Goal: Information Seeking & Learning: Learn about a topic

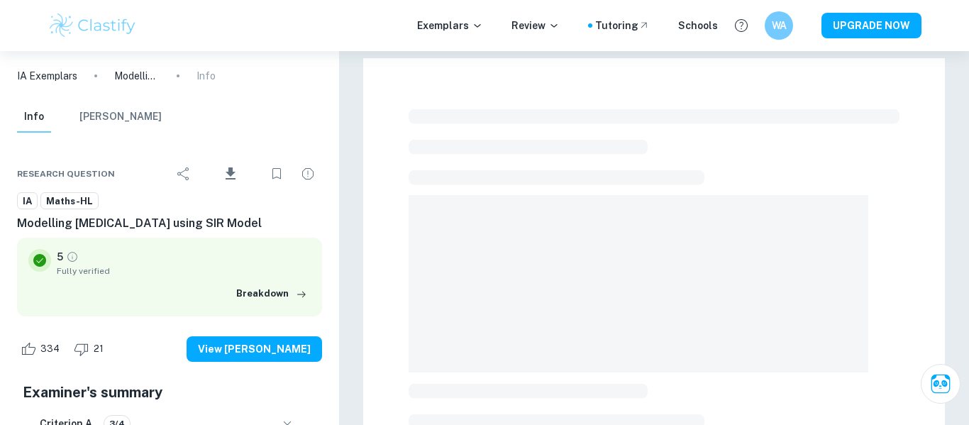
checkbox input "true"
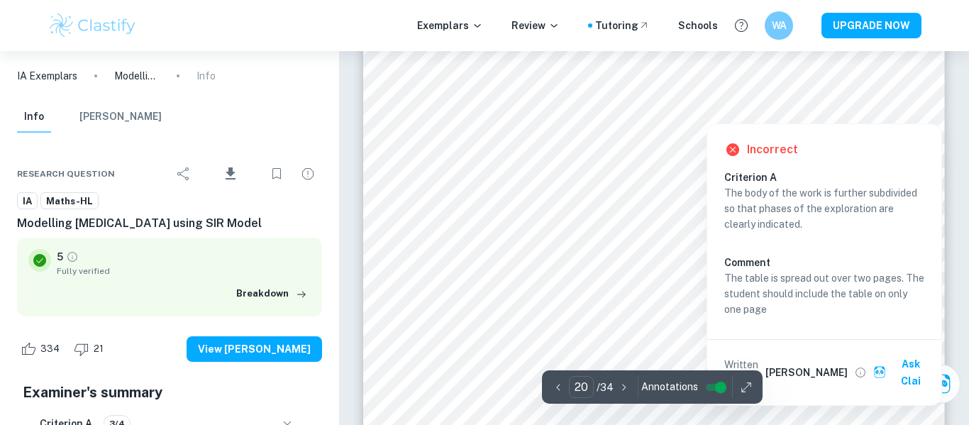
scroll to position [14848, 0]
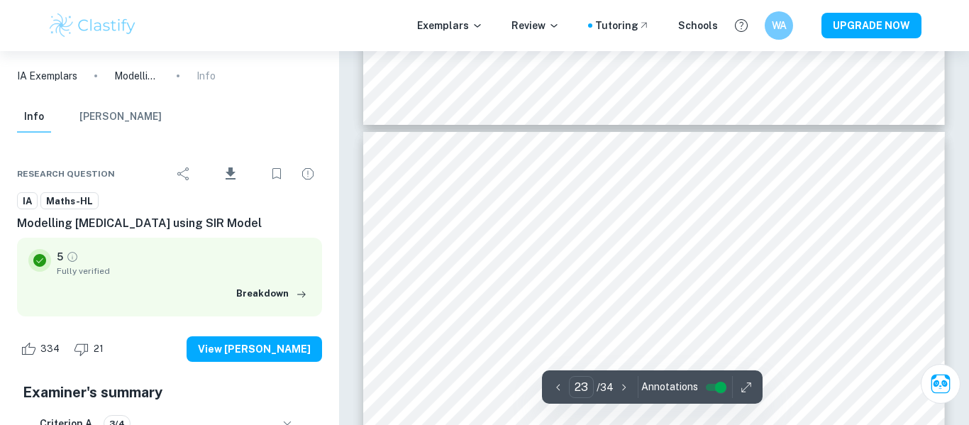
type input "24"
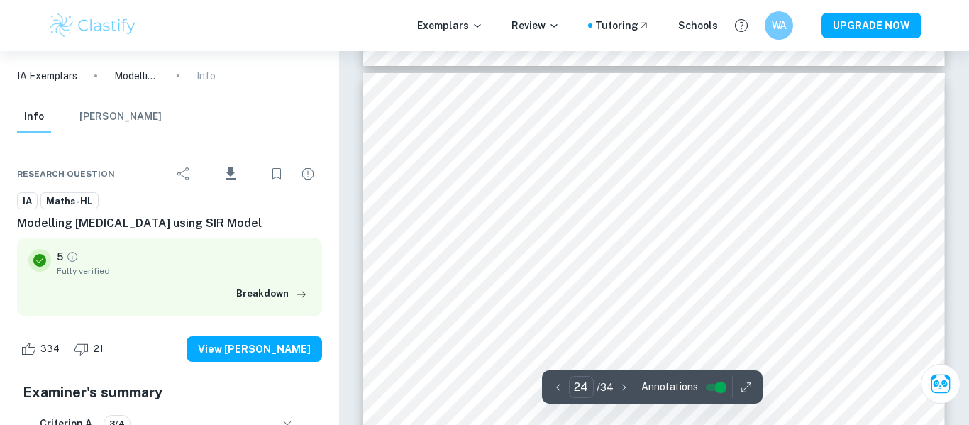
scroll to position [17922, 0]
